Goal: Task Accomplishment & Management: Use online tool/utility

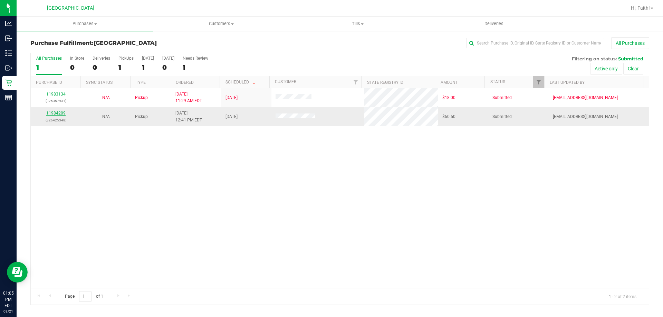
click at [53, 112] on link "11984209" at bounding box center [55, 113] width 19 height 5
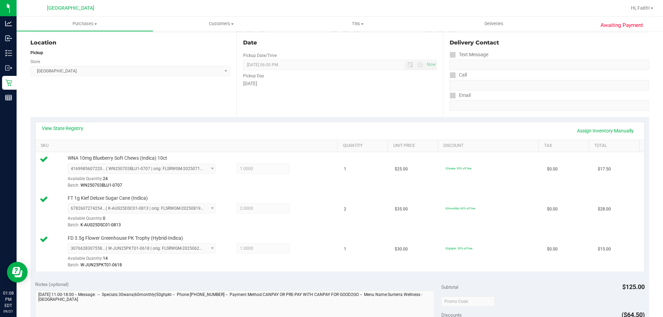
scroll to position [173, 0]
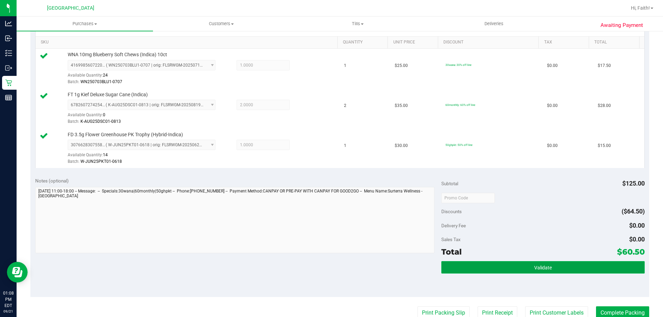
click at [511, 268] on button "Validate" at bounding box center [542, 267] width 203 height 12
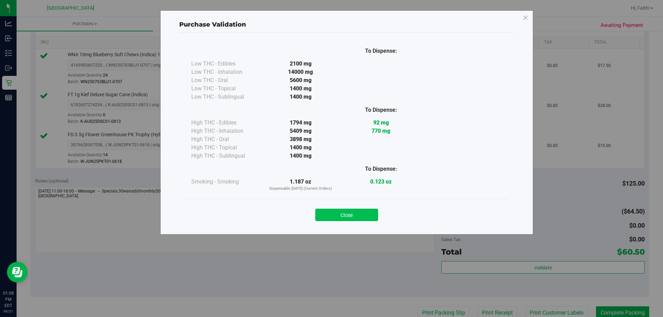
click at [365, 219] on button "Close" at bounding box center [346, 215] width 63 height 12
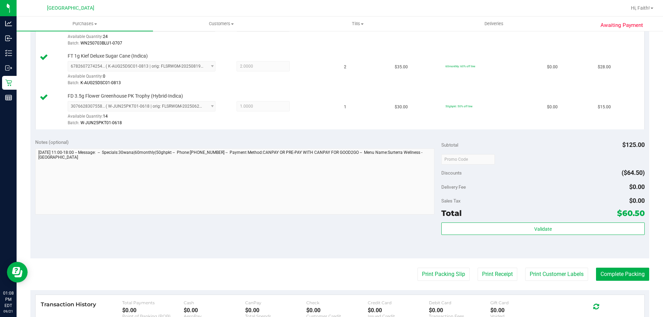
scroll to position [311, 0]
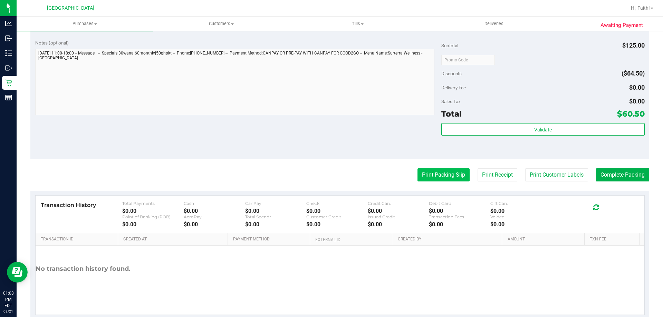
click at [433, 173] on button "Print Packing Slip" at bounding box center [444, 175] width 52 height 13
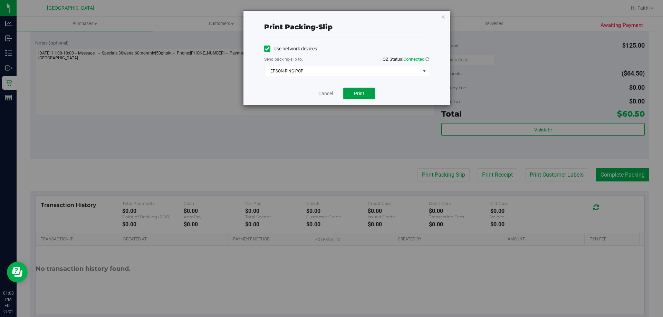
click at [362, 91] on span "Print" at bounding box center [359, 94] width 10 height 6
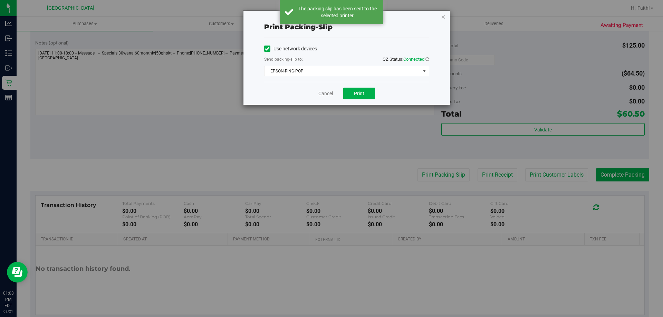
click at [443, 16] on icon "button" at bounding box center [443, 16] width 5 height 8
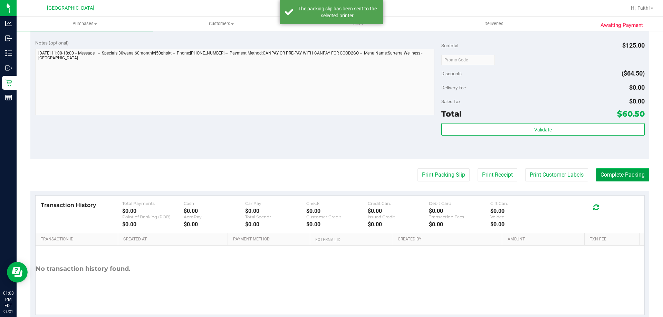
click at [628, 171] on button "Complete Packing" at bounding box center [622, 175] width 53 height 13
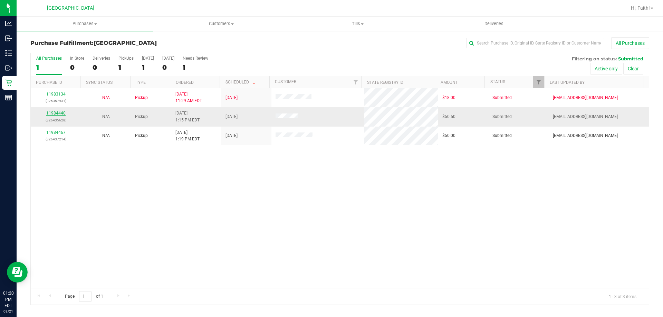
click at [55, 114] on link "11984440" at bounding box center [55, 113] width 19 height 5
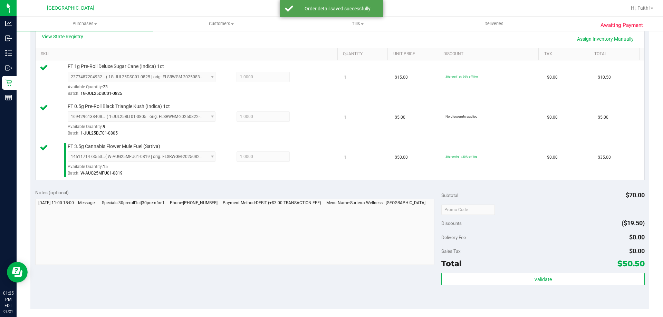
scroll to position [267, 0]
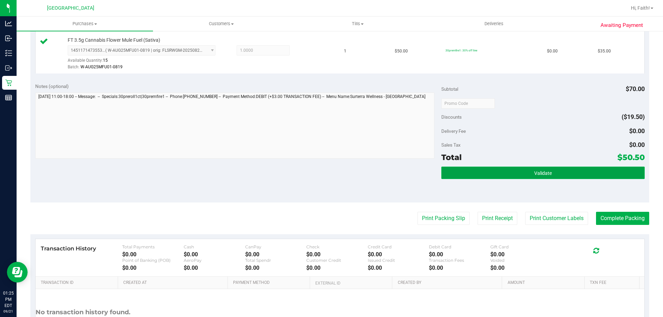
click at [534, 175] on span "Validate" at bounding box center [543, 174] width 18 height 6
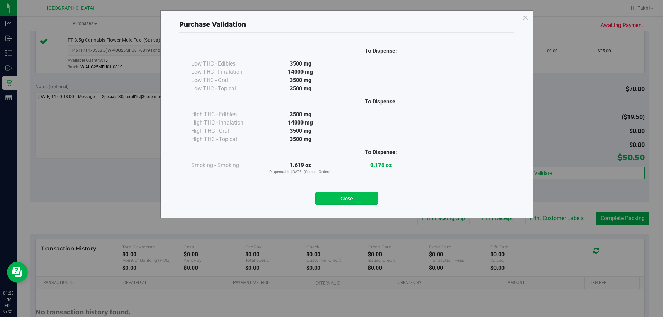
click at [356, 201] on button "Close" at bounding box center [346, 198] width 63 height 12
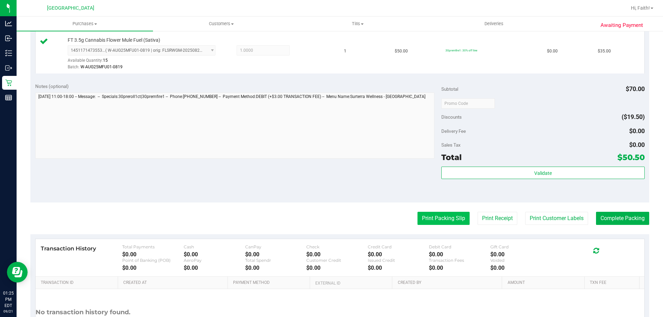
click at [440, 219] on button "Print Packing Slip" at bounding box center [444, 218] width 52 height 13
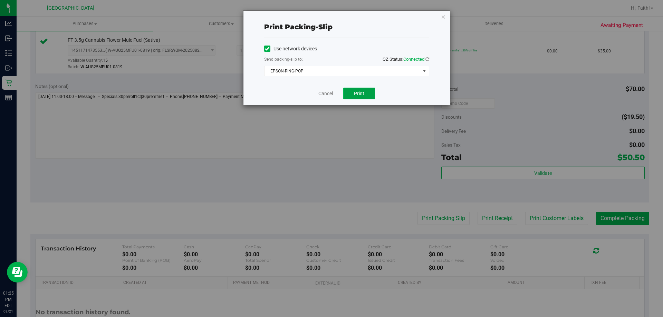
click at [362, 91] on span "Print" at bounding box center [359, 94] width 10 height 6
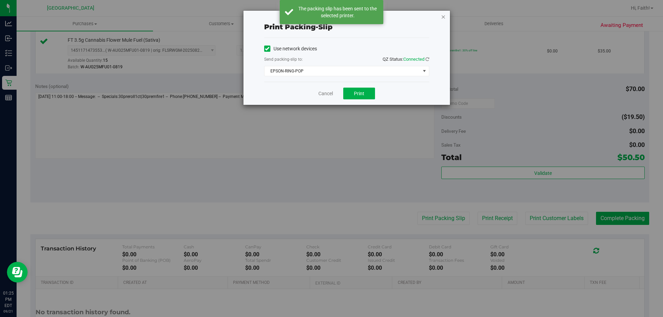
click at [444, 15] on icon "button" at bounding box center [443, 16] width 5 height 8
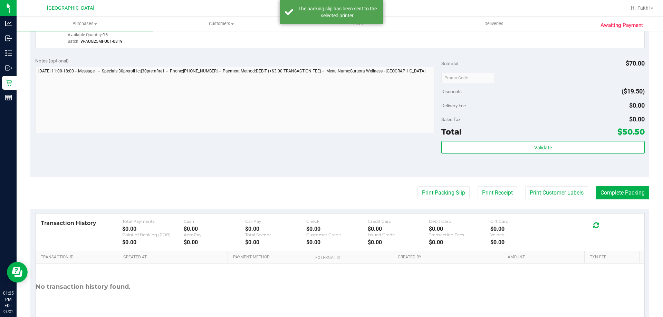
scroll to position [327, 0]
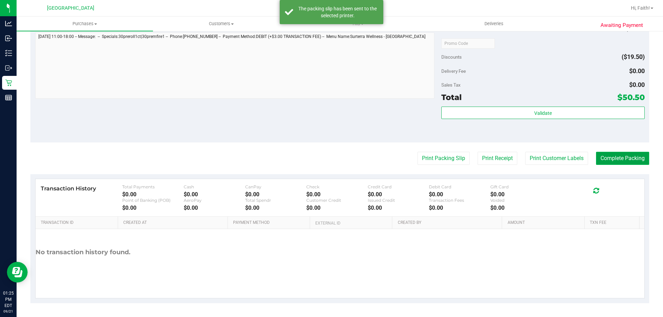
click at [625, 156] on button "Complete Packing" at bounding box center [622, 158] width 53 height 13
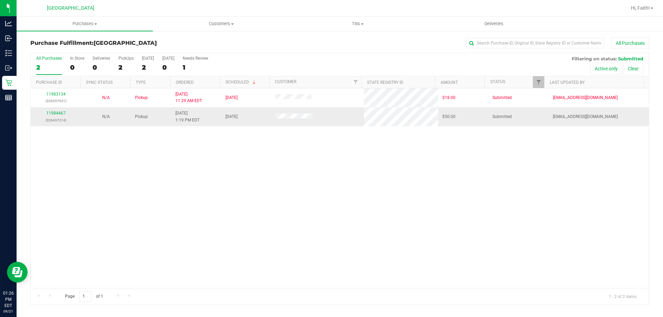
click at [61, 116] on div "11984467 (326437214)" at bounding box center [56, 116] width 42 height 13
click at [60, 112] on link "11984467" at bounding box center [55, 113] width 19 height 5
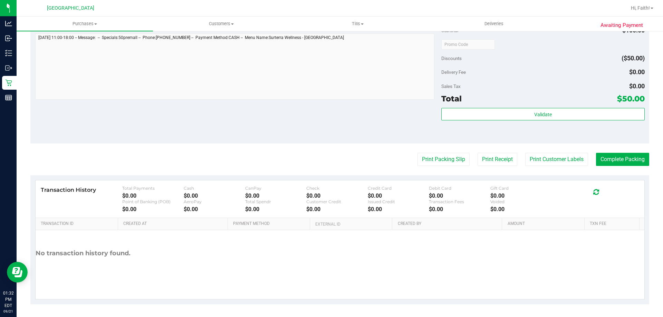
scroll to position [287, 0]
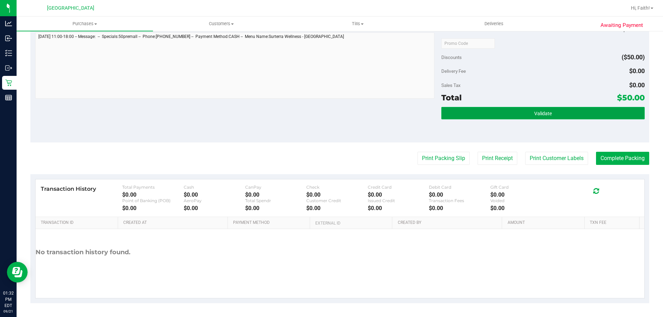
click at [569, 107] on button "Validate" at bounding box center [542, 113] width 203 height 12
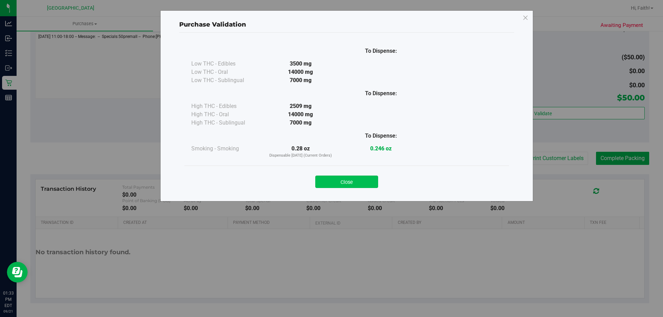
click at [356, 179] on button "Close" at bounding box center [346, 182] width 63 height 12
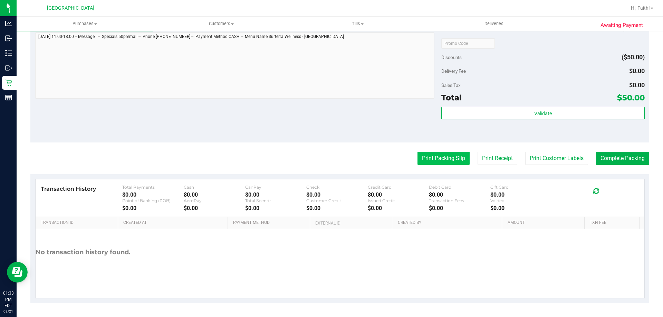
click at [450, 161] on button "Print Packing Slip" at bounding box center [444, 158] width 52 height 13
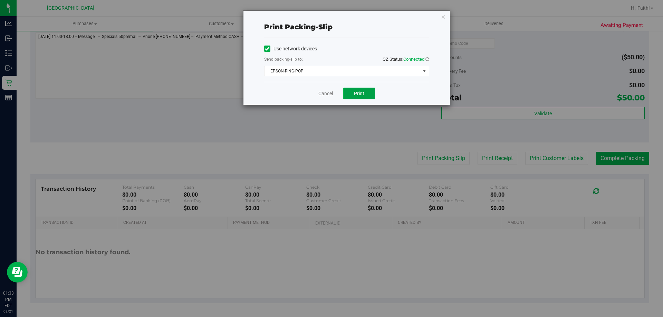
click at [359, 94] on span "Print" at bounding box center [359, 94] width 10 height 6
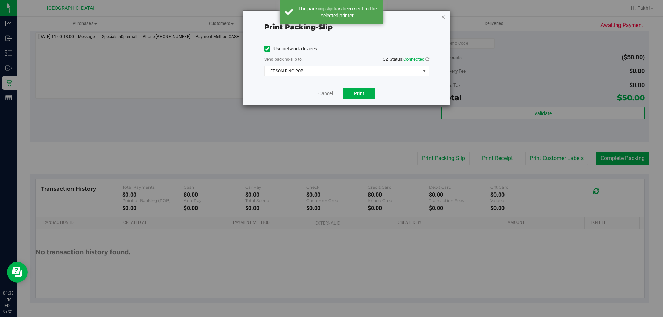
click at [443, 17] on icon "button" at bounding box center [443, 16] width 5 height 8
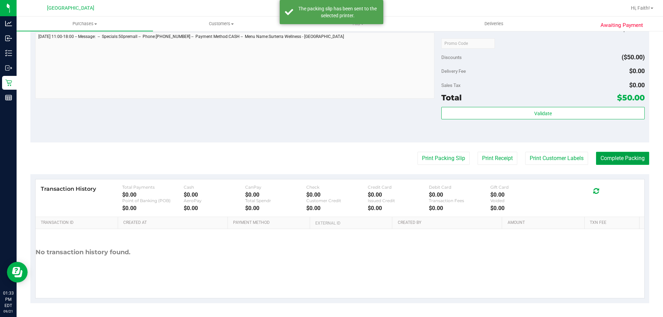
click at [612, 164] on button "Complete Packing" at bounding box center [622, 158] width 53 height 13
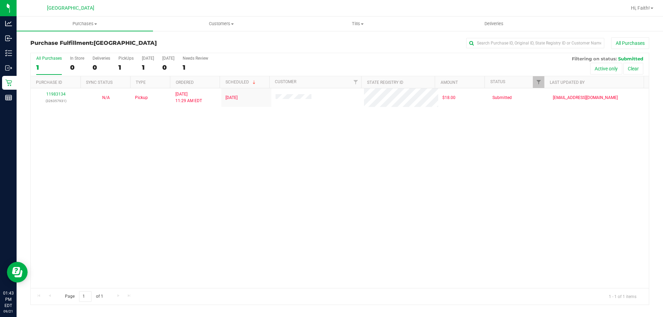
click at [188, 139] on div "11983134 (326357931) N/A Pickup 9/21/2025 11:29 AM EDT 9/21/2025 $18.00 Submitt…" at bounding box center [340, 188] width 618 height 200
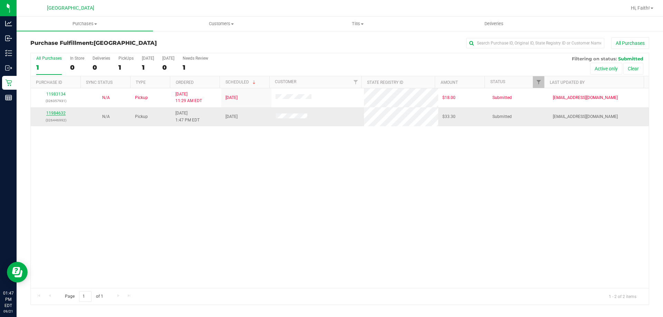
click at [61, 114] on link "11984632" at bounding box center [55, 113] width 19 height 5
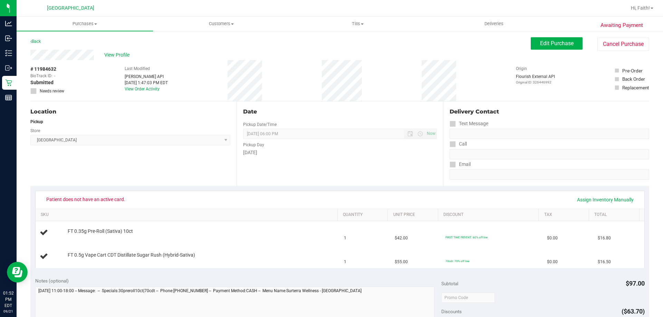
click at [164, 58] on div "View Profile" at bounding box center [280, 55] width 501 height 10
click at [546, 45] on span "Edit Purchase" at bounding box center [557, 43] width 34 height 7
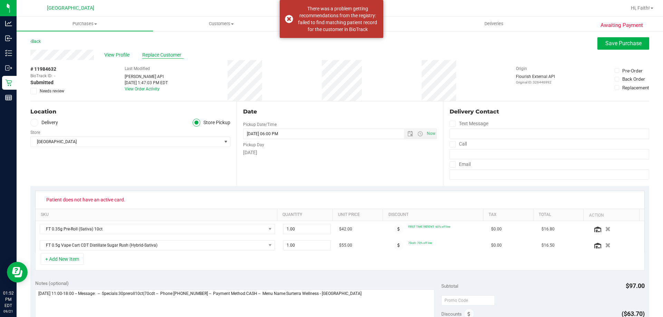
click at [153, 54] on span "Replace Customer" at bounding box center [162, 54] width 41 height 7
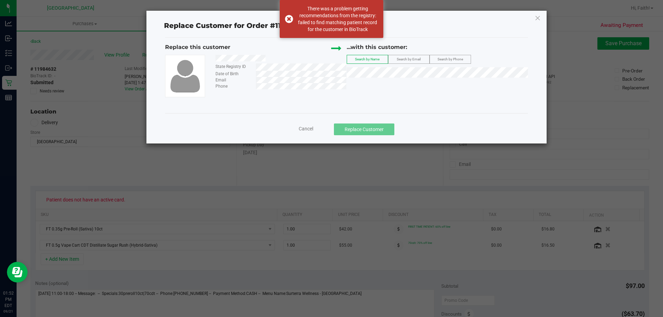
click at [462, 59] on span "Search by Phone" at bounding box center [451, 59] width 26 height 4
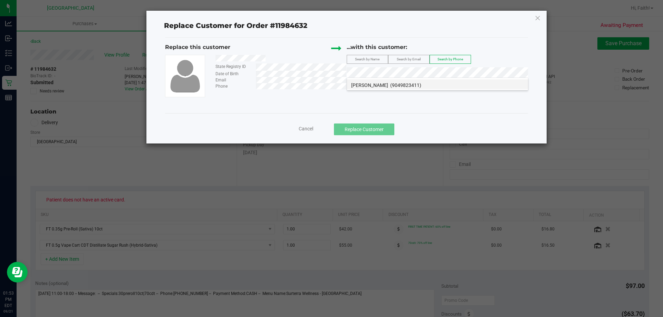
click at [436, 84] on li "ALEXANDRIA HARRIS (9049823411)" at bounding box center [437, 84] width 181 height 10
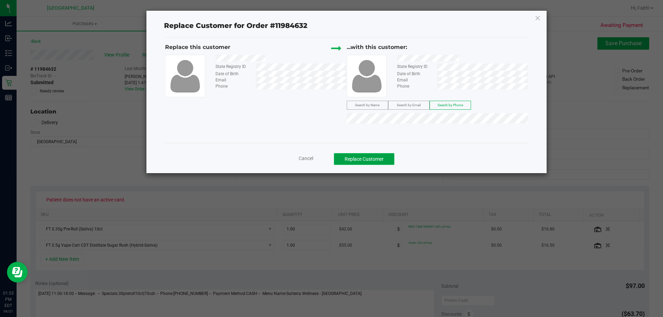
click at [374, 158] on button "Replace Customer" at bounding box center [364, 159] width 60 height 12
click at [372, 154] on button "Replace Customer" at bounding box center [364, 159] width 60 height 12
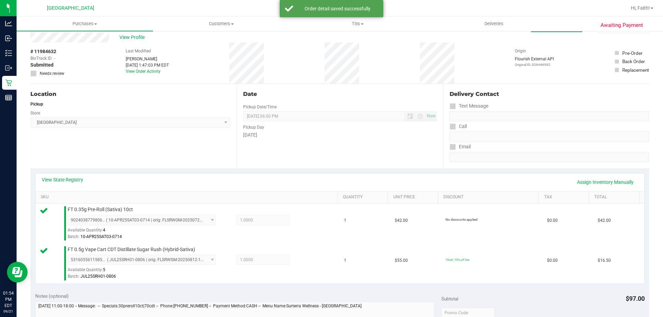
scroll to position [104, 0]
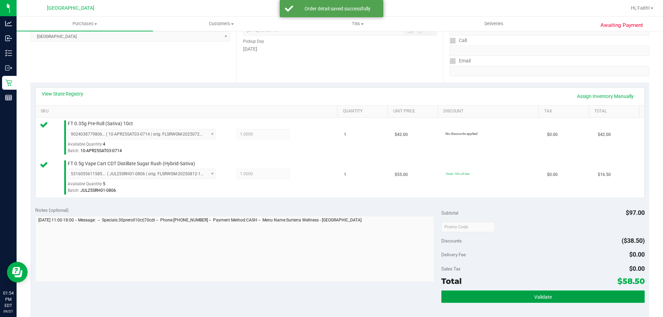
click at [561, 301] on button "Validate" at bounding box center [542, 297] width 203 height 12
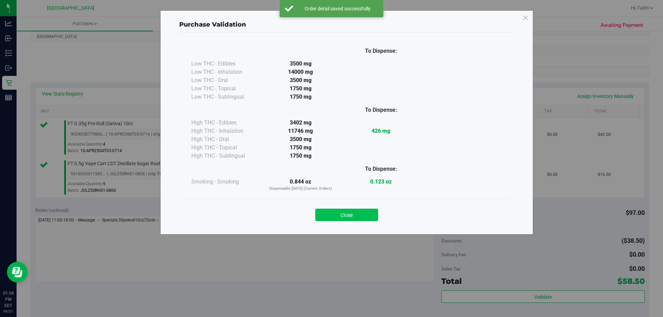
click at [361, 216] on button "Close" at bounding box center [346, 215] width 63 height 12
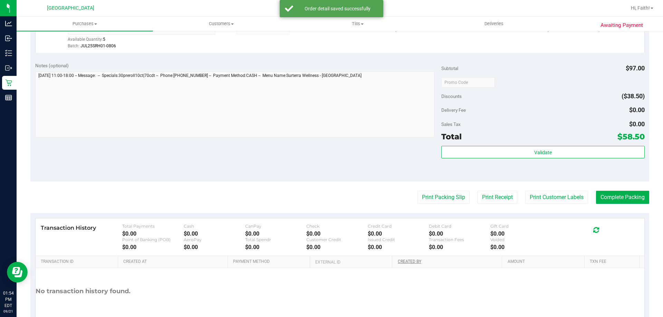
scroll to position [287, 0]
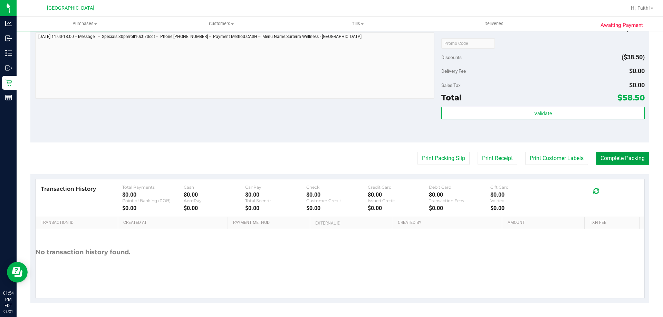
click at [604, 153] on button "Complete Packing" at bounding box center [622, 158] width 53 height 13
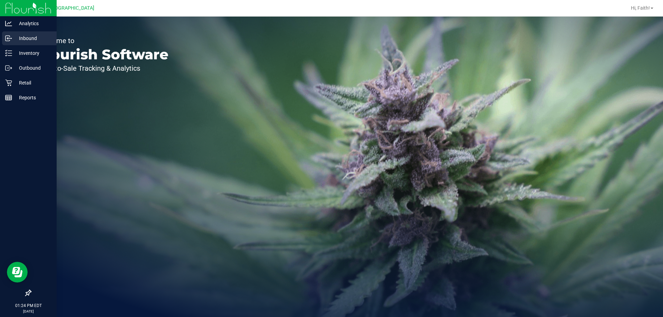
click at [34, 42] on div "Inbound" at bounding box center [29, 38] width 55 height 14
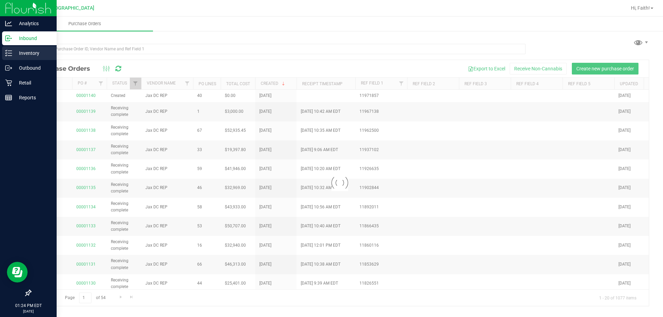
click at [34, 48] on div "Inventory" at bounding box center [29, 53] width 55 height 14
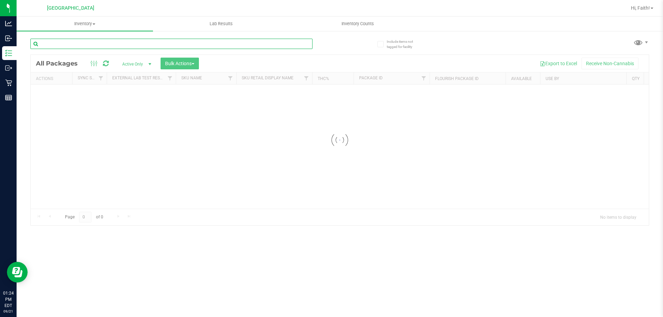
click at [107, 46] on div "Inventory All packages All inventory Waste log Create inventory Lab Results Inv…" at bounding box center [340, 167] width 647 height 301
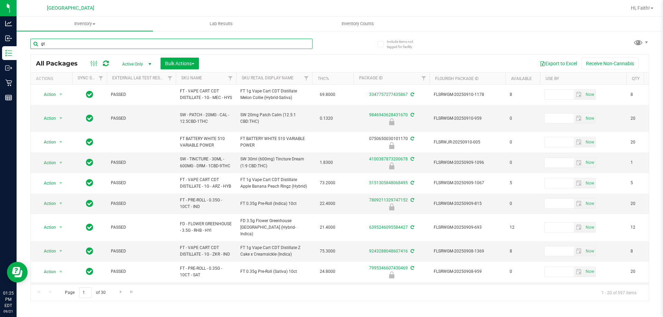
type input "g"
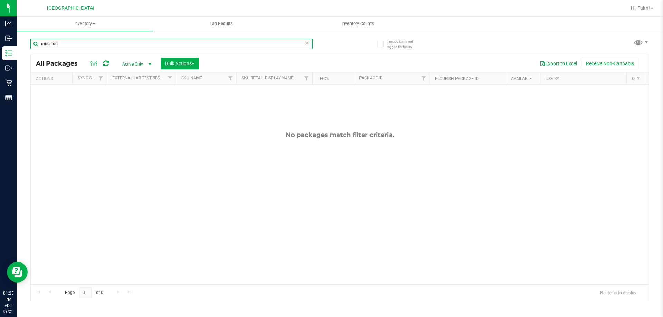
click at [50, 44] on input "muel fuel" at bounding box center [171, 44] width 282 height 10
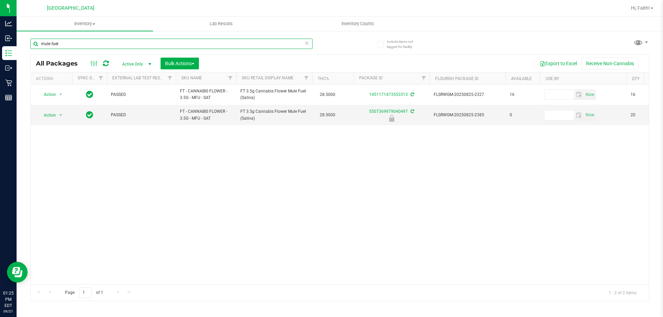
type input "mule fuel"
click at [307, 44] on icon at bounding box center [306, 43] width 5 height 8
